Goal: Obtain resource: Download file/media

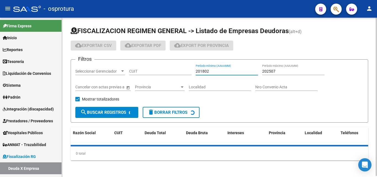
click at [212, 72] on input "201802" at bounding box center [227, 71] width 62 height 5
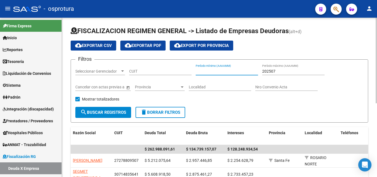
click at [280, 71] on input "202507" at bounding box center [293, 71] width 62 height 5
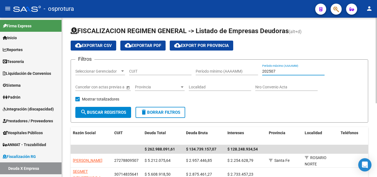
click at [280, 71] on input "202507" at bounding box center [293, 71] width 62 height 5
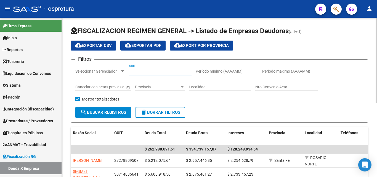
click at [169, 71] on input "CUIT" at bounding box center [160, 71] width 62 height 5
paste input "30-71638124-9"
type input "30-71638124-9"
click at [231, 113] on form "Filtros Seleccionar Gerenciador Seleccionar Gerenciador 30-71638124-9 CUIT Perí…" at bounding box center [219, 90] width 297 height 63
click at [166, 71] on input "30-71638124-9" at bounding box center [160, 71] width 62 height 5
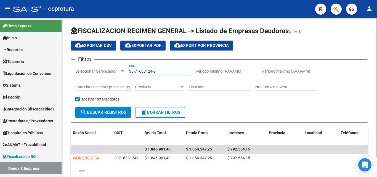
scroll to position [23, 0]
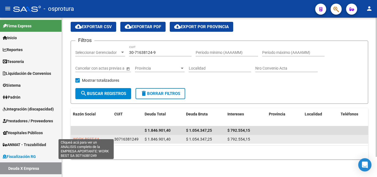
click at [94, 137] on span "WORK BEST SA" at bounding box center [86, 139] width 26 height 4
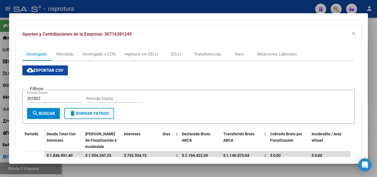
scroll to position [64, 0]
click at [91, 54] on div "Devengado x CUIL" at bounding box center [99, 54] width 33 height 6
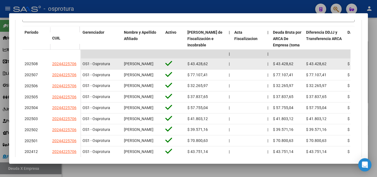
scroll to position [0, 0]
drag, startPoint x: 138, startPoint y: 67, endPoint x: 124, endPoint y: 61, distance: 15.7
click at [124, 61] on div "[PERSON_NAME]" at bounding box center [142, 64] width 37 height 6
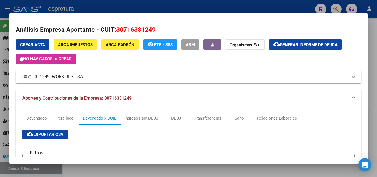
click at [310, 47] on span "Generar informe de deuda" at bounding box center [309, 44] width 58 height 5
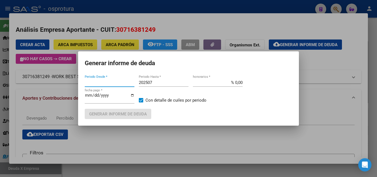
type input "201802"
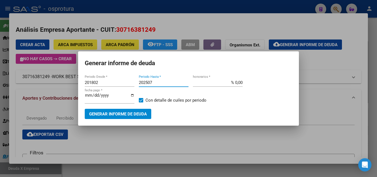
click at [163, 82] on input "202507" at bounding box center [164, 82] width 50 height 5
type input "202508"
click at [124, 113] on span "Generar informe de deuda" at bounding box center [118, 113] width 58 height 5
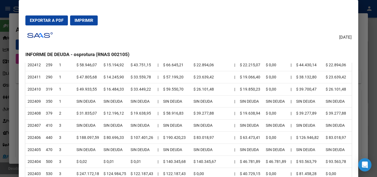
scroll to position [28, 0]
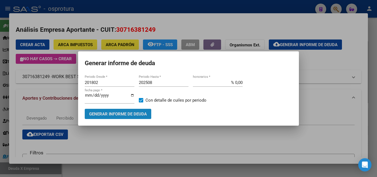
click at [125, 113] on span "Generar informe de deuda" at bounding box center [118, 113] width 58 height 5
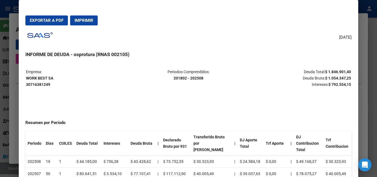
click at [43, 22] on span "Exportar a PDF" at bounding box center [47, 20] width 34 height 5
drag, startPoint x: 26, startPoint y: 78, endPoint x: 53, endPoint y: 77, distance: 26.5
click at [52, 77] on strong "WORK BEST SA 30716381249" at bounding box center [39, 81] width 27 height 11
copy strong "WORK BEST SA"
drag, startPoint x: 324, startPoint y: 78, endPoint x: 346, endPoint y: 78, distance: 21.8
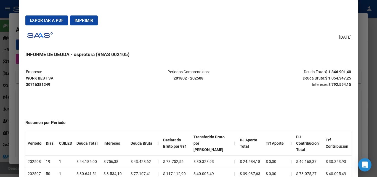
click at [346, 78] on strong "$ 1.054.347,25" at bounding box center [338, 78] width 26 height 4
copy strong "1.054.347,25"
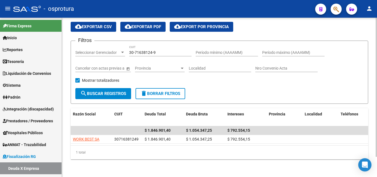
click at [166, 50] on div "30-71638124-9 CUIT" at bounding box center [160, 50] width 62 height 11
click at [165, 50] on input "30-71638124-9" at bounding box center [160, 52] width 62 height 5
paste input "3-71554649"
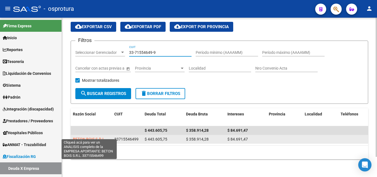
type input "33-71554649-9"
click at [93, 137] on span "BETON BOIS S.R.L." at bounding box center [89, 139] width 33 height 4
type textarea "33715546499"
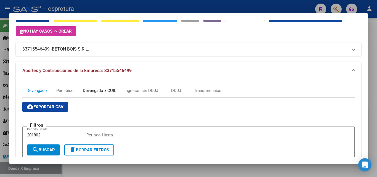
drag, startPoint x: 94, startPoint y: 88, endPoint x: 110, endPoint y: 96, distance: 17.4
click at [94, 88] on div "Devengado x CUIL" at bounding box center [99, 90] width 33 height 6
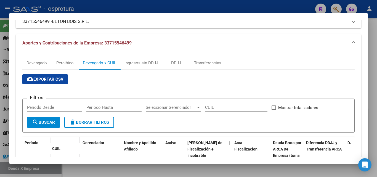
scroll to position [0, 0]
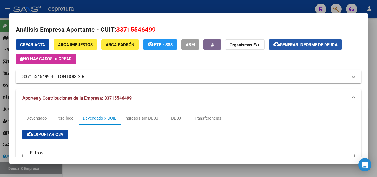
click at [305, 46] on span "Generar informe de deuda" at bounding box center [309, 44] width 58 height 5
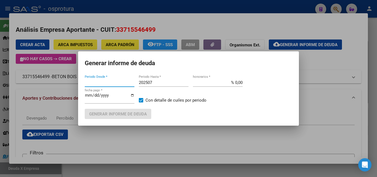
type input "201802"
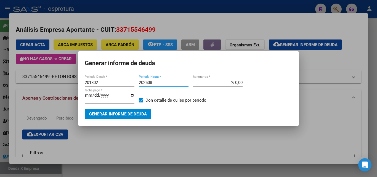
drag, startPoint x: 169, startPoint y: 81, endPoint x: 136, endPoint y: 103, distance: 39.6
click at [169, 81] on input "202508" at bounding box center [164, 82] width 50 height 5
type input "202508"
click at [130, 112] on span "Generar informe de deuda" at bounding box center [118, 113] width 58 height 5
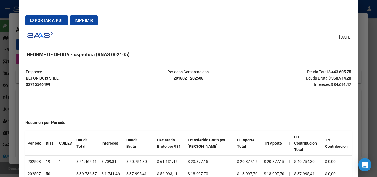
drag, startPoint x: 327, startPoint y: 77, endPoint x: 347, endPoint y: 76, distance: 19.3
click at [347, 77] on table "Empresa: BETON BOIS S.R.L. 33715546499 Periodos Comprendidos: 201802 - 202508 D…" at bounding box center [188, 78] width 326 height 20
copy strong "358.914,28"
drag, startPoint x: 62, startPoint y: 76, endPoint x: 27, endPoint y: 79, distance: 35.1
click at [27, 79] on p "Empresa: BETON BOIS S.R.L. 33715546499" at bounding box center [80, 78] width 108 height 19
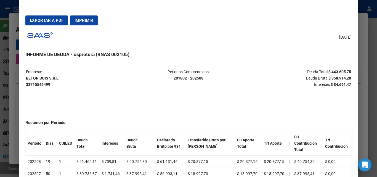
copy strong "BETON BOIS S.R.L."
click at [52, 21] on span "Exportar a PDF" at bounding box center [47, 20] width 34 height 5
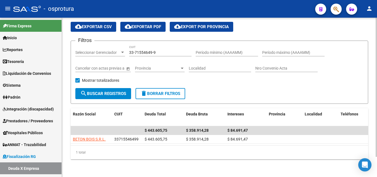
click at [166, 50] on input "33-71554649-9" at bounding box center [160, 52] width 62 height 5
paste input "0-54622964-1"
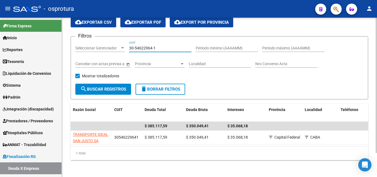
type input "30-54622964-1"
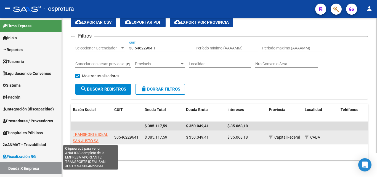
click at [96, 134] on span "TRANSPORTE IDEAL SAN JUSTO SA" at bounding box center [90, 137] width 35 height 11
type textarea "30546229641"
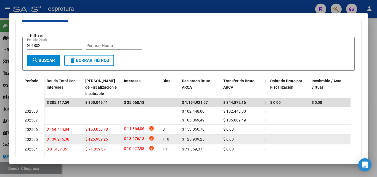
scroll to position [83, 0]
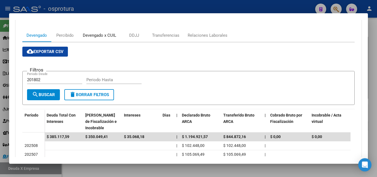
click at [96, 34] on div "Devengado x CUIL" at bounding box center [99, 35] width 33 height 6
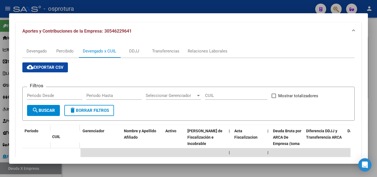
scroll to position [28, 0]
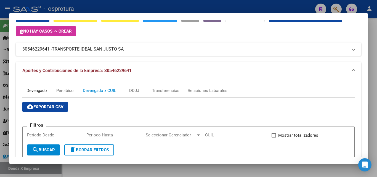
click at [38, 91] on div "Devengado" at bounding box center [36, 90] width 20 height 6
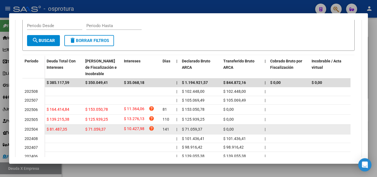
scroll to position [192, 0]
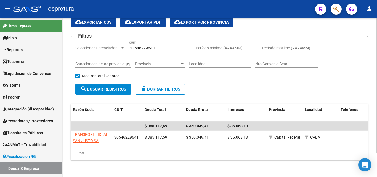
click at [162, 49] on input "30-54622964-1" at bounding box center [160, 48] width 62 height 5
paste input "70724296"
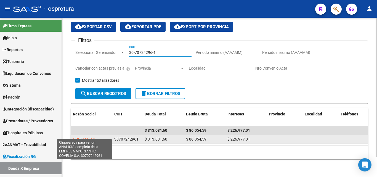
type input "30-70724296-1"
click at [89, 137] on span "COVELIA S.A." at bounding box center [84, 139] width 23 height 4
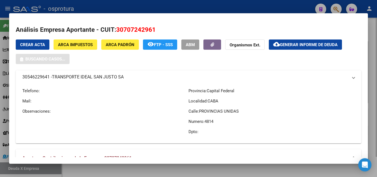
type textarea "30707242961"
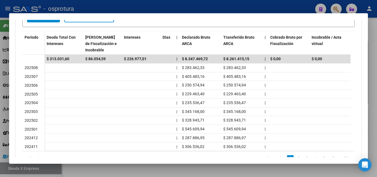
scroll to position [177, 0]
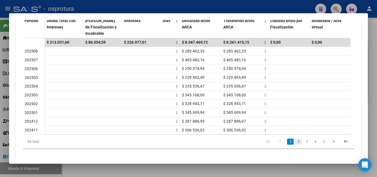
click at [295, 145] on link "2" at bounding box center [298, 141] width 7 height 6
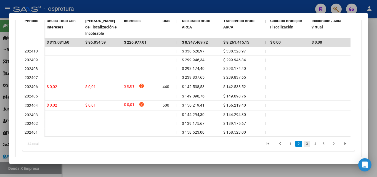
click at [303, 147] on link "3" at bounding box center [306, 144] width 7 height 6
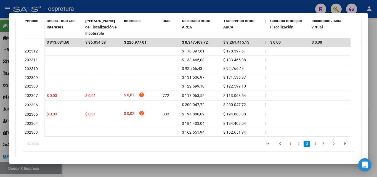
click at [312, 147] on link "4" at bounding box center [315, 144] width 7 height 6
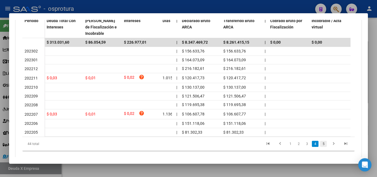
drag, startPoint x: 319, startPoint y: 149, endPoint x: 322, endPoint y: 146, distance: 3.7
click at [320, 147] on link "5" at bounding box center [323, 144] width 7 height 6
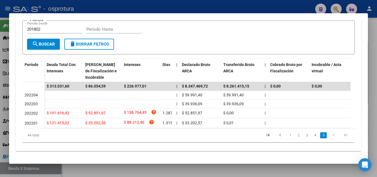
scroll to position [138, 0]
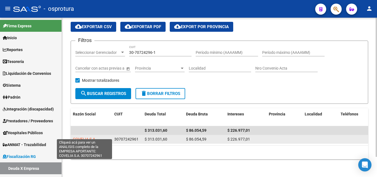
click at [83, 137] on span "COVELIA S.A." at bounding box center [84, 139] width 23 height 4
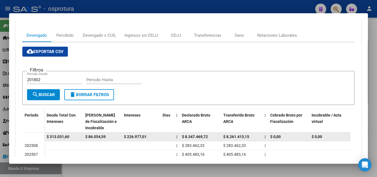
scroll to position [188, 0]
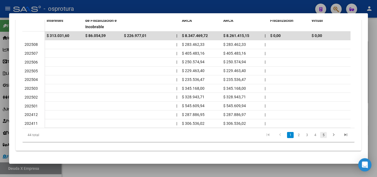
click at [321, 135] on link "5" at bounding box center [323, 135] width 7 height 6
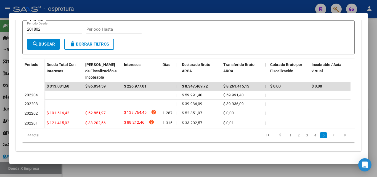
scroll to position [138, 0]
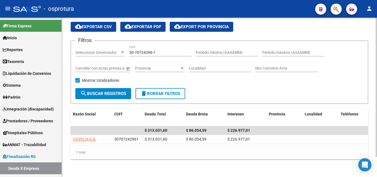
click at [161, 50] on input "30-70724296-1" at bounding box center [160, 52] width 62 height 5
paste input "957670-0"
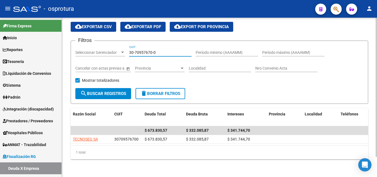
drag, startPoint x: 161, startPoint y: 46, endPoint x: 151, endPoint y: 94, distance: 49.5
click at [162, 50] on input "30-70957670-0" at bounding box center [160, 52] width 62 height 5
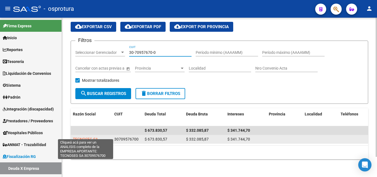
type input "30-70957670-0"
click at [87, 137] on span "TECNOSEG SA" at bounding box center [85, 139] width 25 height 4
type textarea "30709576700"
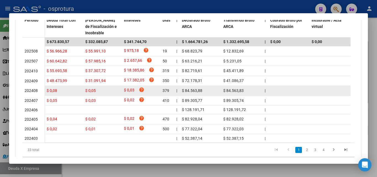
scroll to position [166, 0]
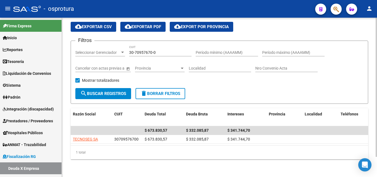
click at [164, 50] on input "30-70957670-0" at bounding box center [160, 52] width 62 height 5
paste input "54973864-4"
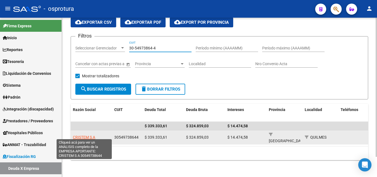
type input "30-54973864-4"
click at [89, 135] on span "CRISTEM S A" at bounding box center [84, 137] width 22 height 4
type textarea "30549738644"
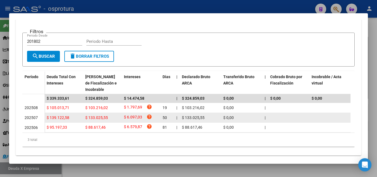
scroll to position [130, 0]
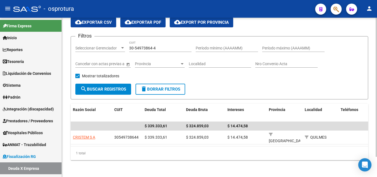
click at [163, 49] on input "30-54973864-4" at bounding box center [160, 48] width 62 height 5
paste input "70926782-1"
type input "30-70926782-1"
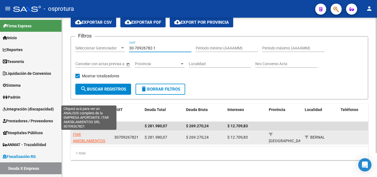
click at [91, 138] on span "ITAR AMOBLAMIENTOS SRL" at bounding box center [89, 140] width 32 height 17
type textarea "30709267821"
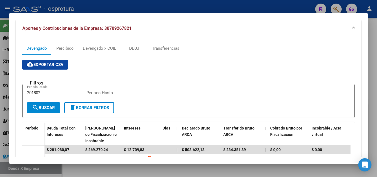
scroll to position [65, 0]
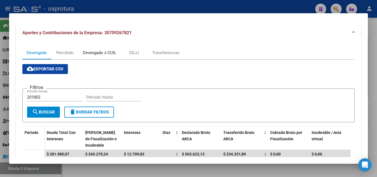
click at [106, 54] on div "Devengado x CUIL" at bounding box center [99, 53] width 33 height 6
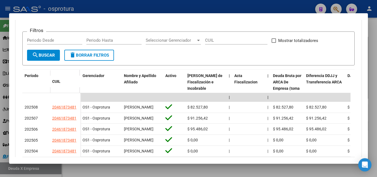
scroll to position [83, 0]
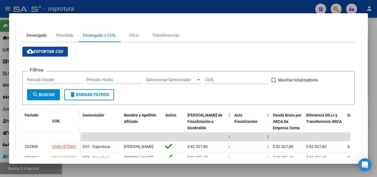
click at [41, 34] on div "Devengado" at bounding box center [36, 35] width 20 height 6
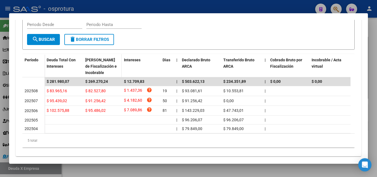
scroll to position [0, 0]
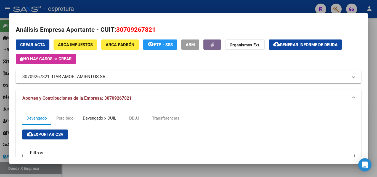
click at [93, 117] on div "Devengado x CUIL" at bounding box center [99, 118] width 33 height 6
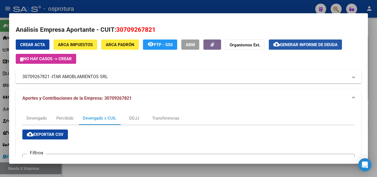
click at [314, 44] on span "Generar informe de deuda" at bounding box center [309, 44] width 58 height 5
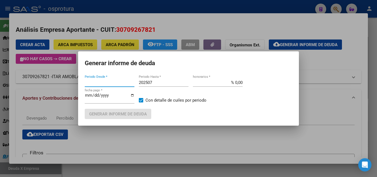
type input "201802"
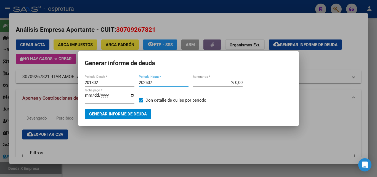
click at [170, 83] on input "202507" at bounding box center [164, 82] width 50 height 5
type input "202508"
click at [124, 112] on span "Generar informe de deuda" at bounding box center [118, 113] width 58 height 5
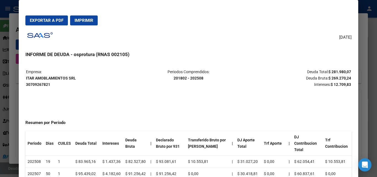
click at [58, 19] on span "Exportar a PDF" at bounding box center [47, 20] width 34 height 5
drag, startPoint x: 85, startPoint y: 78, endPoint x: 25, endPoint y: 78, distance: 59.6
click at [25, 78] on mat-dialog-content "Empresa: ITAR AMOBLAMIENTOS SRL 30709267821 Periodos Comprendidos: 201802 - 202…" at bounding box center [188, 126] width 339 height 127
click at [39, 78] on strong "ITAR AMOBLAMIENTOS SRL 30709267821" at bounding box center [51, 81] width 50 height 11
drag, startPoint x: 25, startPoint y: 78, endPoint x: 48, endPoint y: 79, distance: 23.2
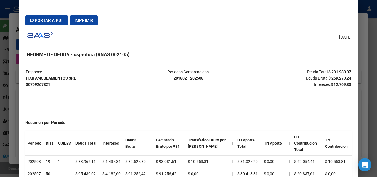
click at [47, 79] on mat-dialog-content "Empresa: ITAR AMOBLAMIENTOS SRL 30709267821 Periodos Comprendidos: 201802 - 202…" at bounding box center [188, 126] width 339 height 127
click at [62, 78] on strong "ITAR AMOBLAMIENTOS SRL 30709267821" at bounding box center [51, 81] width 50 height 11
drag, startPoint x: 76, startPoint y: 78, endPoint x: 26, endPoint y: 77, distance: 50.8
click at [26, 77] on table "Empresa: ITAR AMOBLAMIENTOS SRL 30709267821 Periodos Comprendidos: 201802 - 202…" at bounding box center [188, 78] width 326 height 20
copy strong "ITAR AMOBLAMIENTOS SRL"
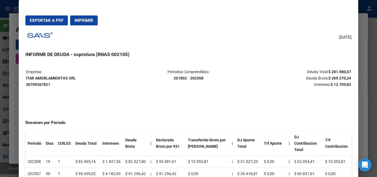
drag, startPoint x: 327, startPoint y: 78, endPoint x: 347, endPoint y: 78, distance: 19.9
click at [347, 78] on table "Empresa: ITAR AMOBLAMIENTOS SRL 30709267821 Periodos Comprendidos: 201802 - 202…" at bounding box center [188, 78] width 326 height 20
copy strong "269.270,24"
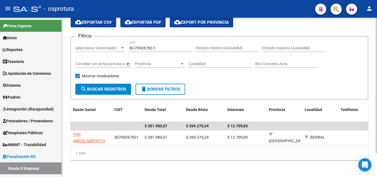
click at [161, 44] on div "30-70926782-1 CUIT" at bounding box center [160, 46] width 62 height 11
click at [162, 45] on div "30-70926782-1 CUIT" at bounding box center [160, 46] width 62 height 11
click at [163, 46] on input "30-70926782-1" at bounding box center [160, 48] width 62 height 5
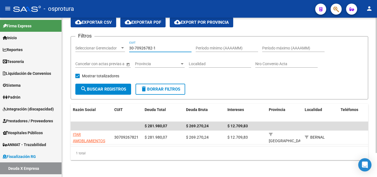
click at [163, 46] on input "30-70926782-1" at bounding box center [160, 48] width 62 height 5
paste input "54650008-6"
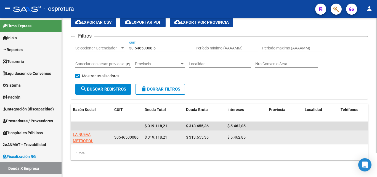
type input "30-54650008-6"
click at [88, 138] on app-link-go-to "LA NUEVA METROPOL SOCIEDAD ANONIMA DE TRANSPORTE AUTOMOTOR COMERCIAL E [GEOGRAP…" at bounding box center [91, 153] width 37 height 44
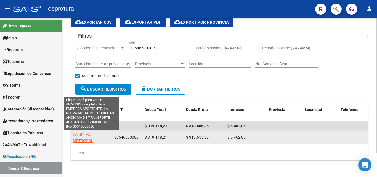
click at [89, 133] on span "LA NUEVA METROPOL SOCIEDAD ANONIMA DE TRANSPORTE AUTOMOTOR COMERCIAL E [GEOGRAP…" at bounding box center [91, 153] width 37 height 42
type textarea "30546500086"
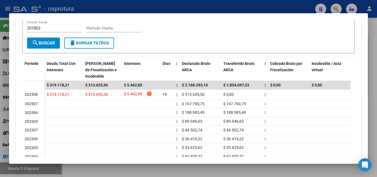
scroll to position [166, 0]
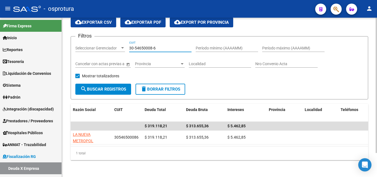
click at [165, 47] on input "30-54650008-6" at bounding box center [160, 48] width 62 height 5
paste input "71581422-2"
type input "30-71581422-2"
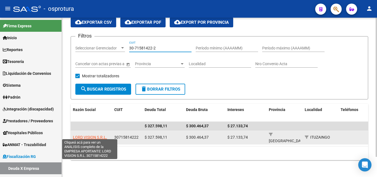
click at [91, 135] on span "LORD VISION S.R.L." at bounding box center [90, 137] width 34 height 4
type textarea "30715814222"
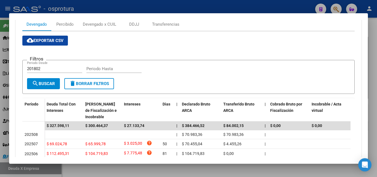
scroll to position [150, 0]
